Goal: Information Seeking & Learning: Learn about a topic

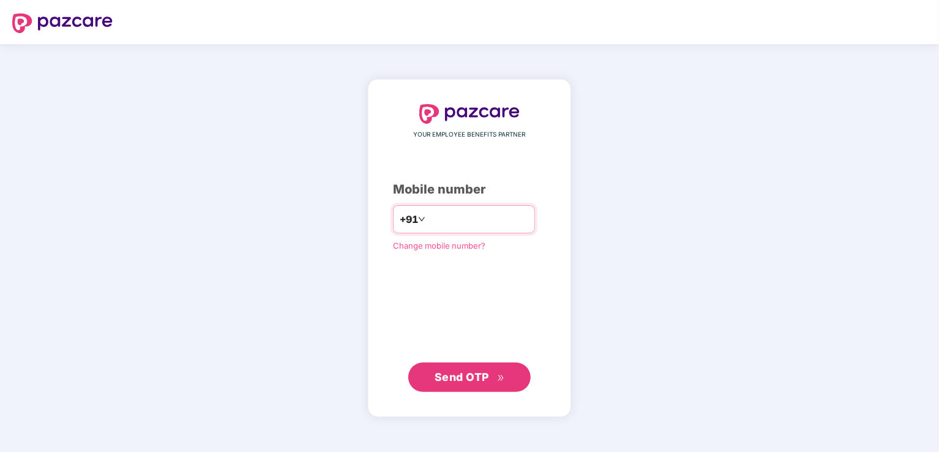
click at [476, 215] on input "number" at bounding box center [478, 219] width 100 height 20
type input "**********"
click at [471, 378] on span "Send OTP" at bounding box center [461, 376] width 54 height 13
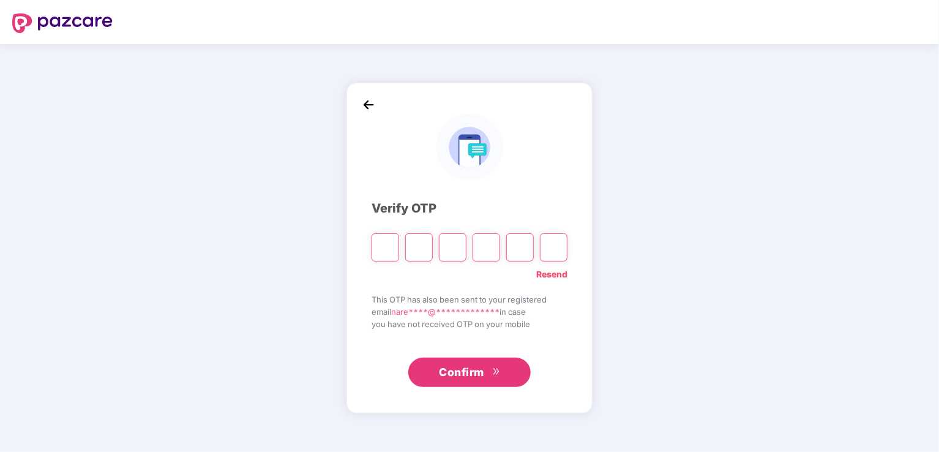
click at [384, 250] on input "Please enter verification code. Digit 1" at bounding box center [385, 247] width 28 height 28
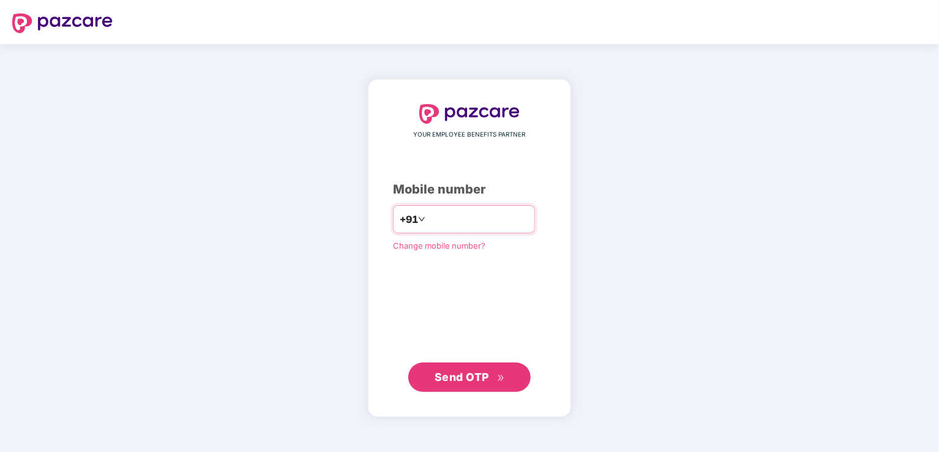
click at [451, 214] on input "number" at bounding box center [478, 219] width 100 height 20
type input "**********"
click at [465, 382] on span "Send OTP" at bounding box center [461, 376] width 54 height 13
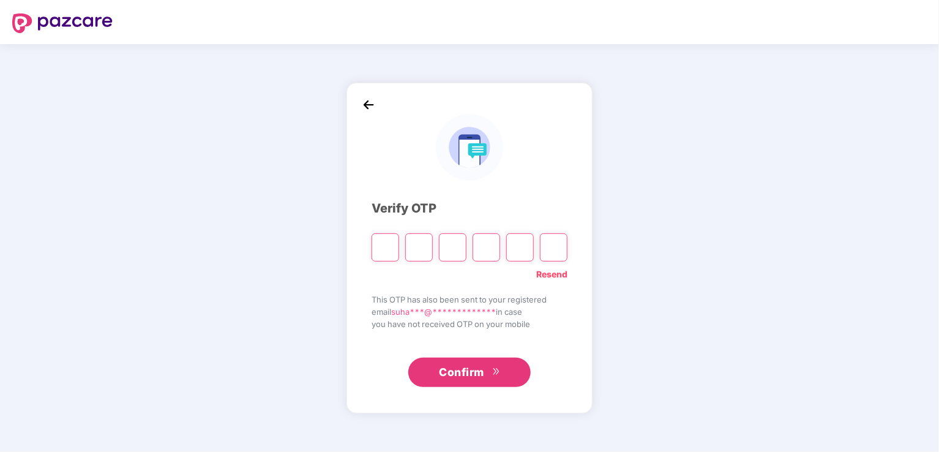
paste input "*"
type input "*"
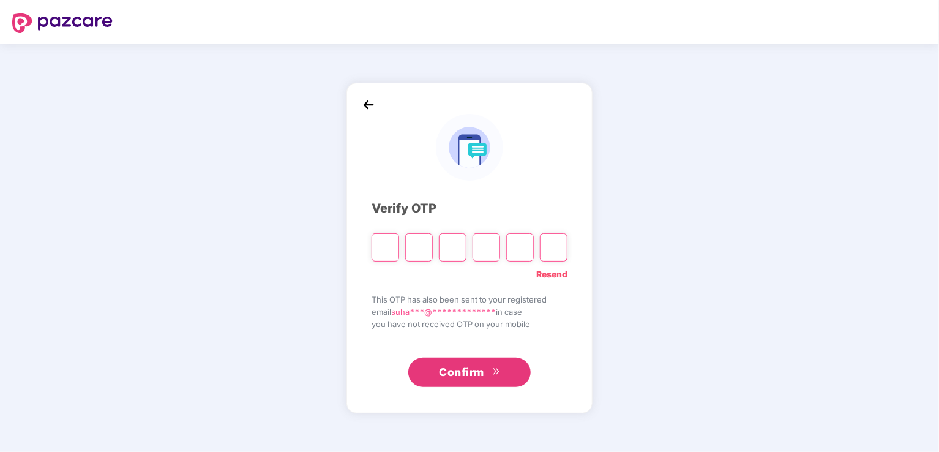
type input "*"
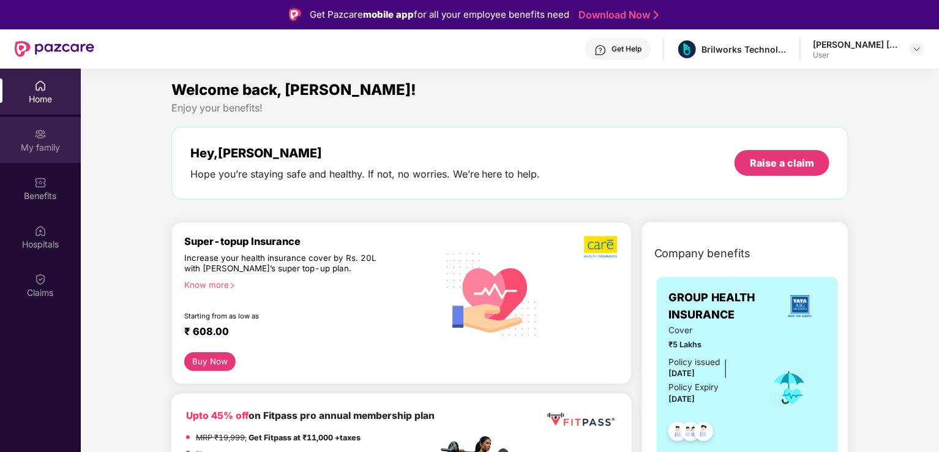
click at [39, 138] on img at bounding box center [40, 134] width 12 height 12
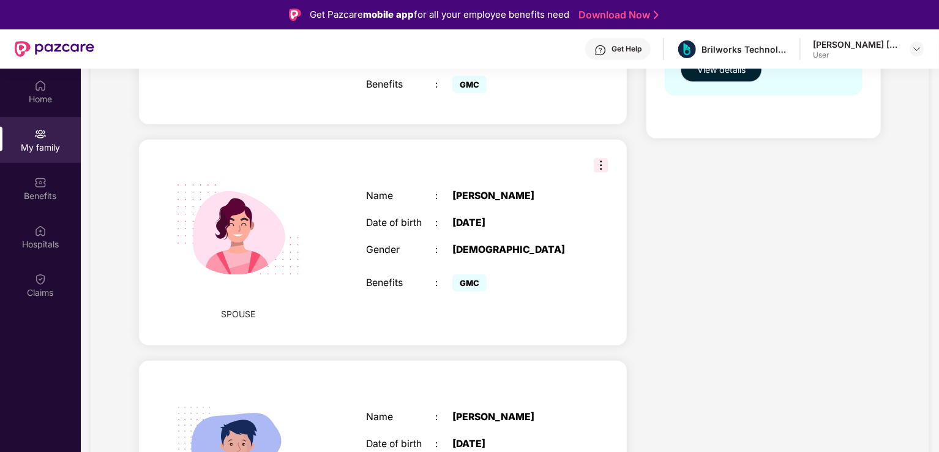
scroll to position [367, 0]
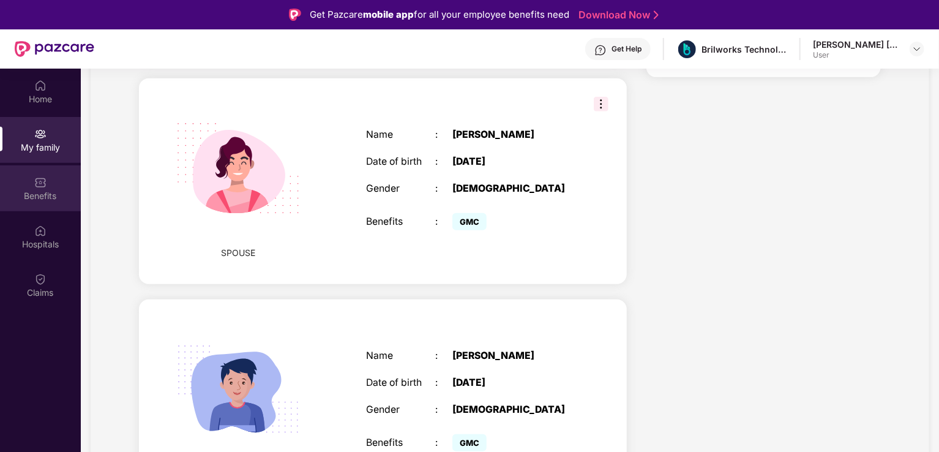
click at [42, 187] on img at bounding box center [40, 182] width 12 height 12
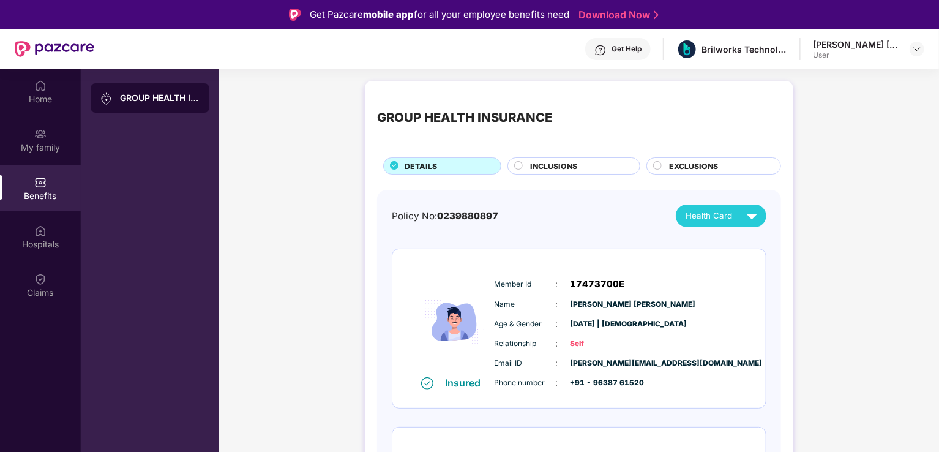
click at [557, 165] on span "INCLUSIONS" at bounding box center [553, 166] width 47 height 12
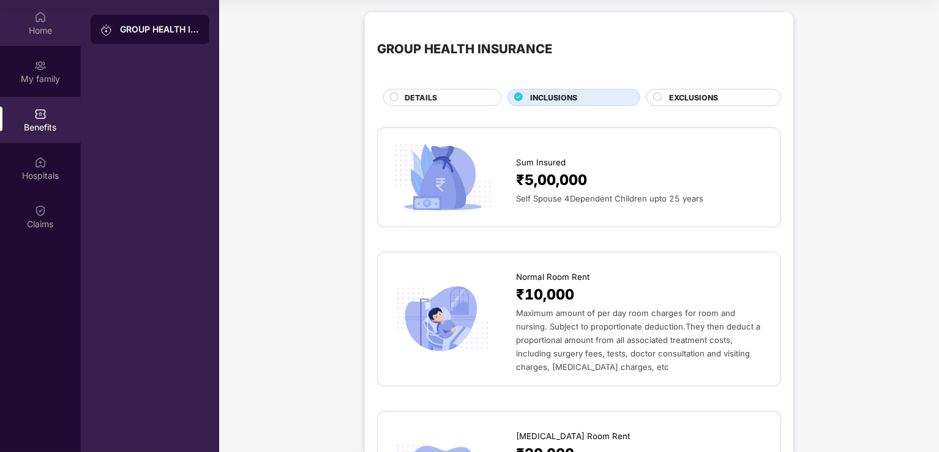
click at [47, 23] on div "Home" at bounding box center [40, 23] width 81 height 46
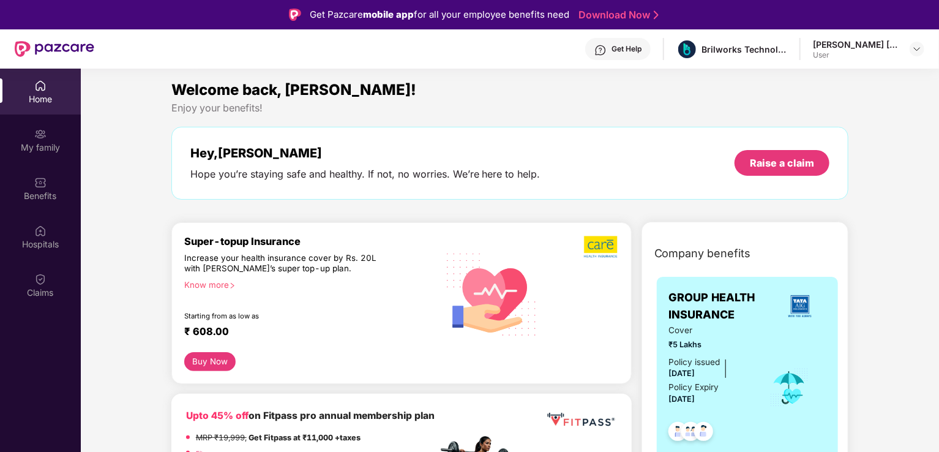
click at [597, 45] on img at bounding box center [600, 50] width 12 height 12
